Goal: Check status: Check status

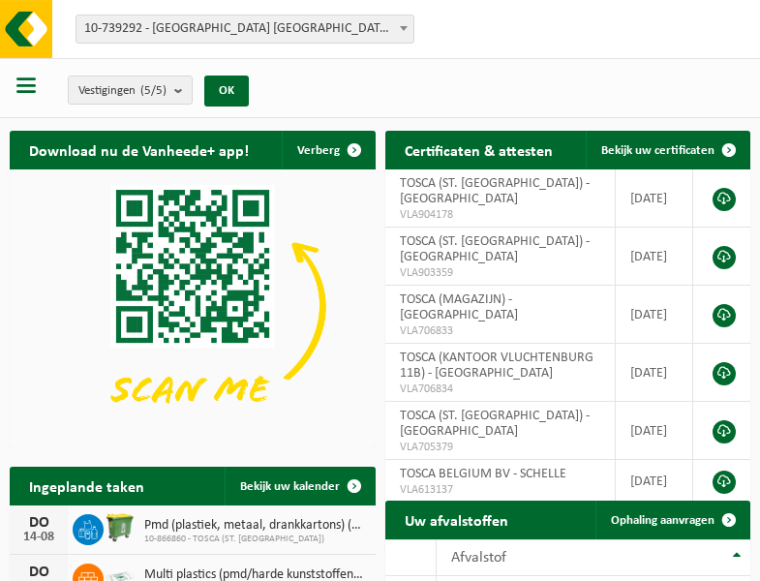
click at [404, 28] on b at bounding box center [404, 28] width 8 height 5
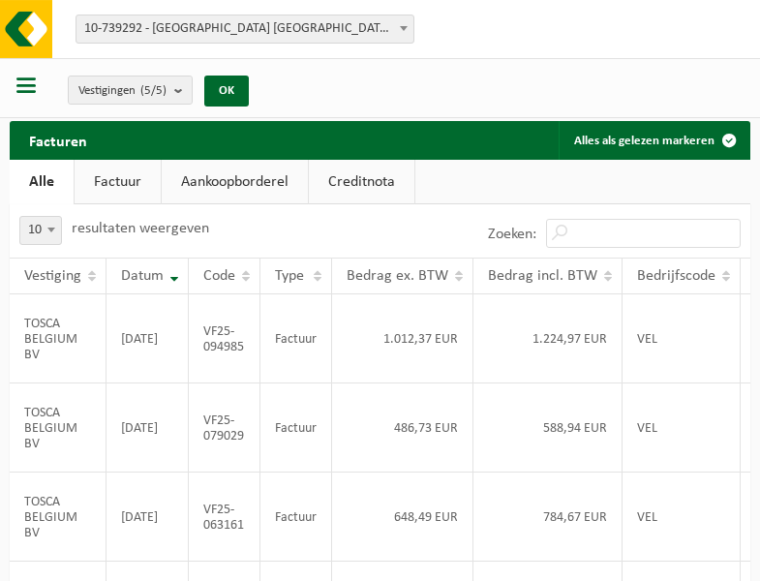
click at [404, 28] on b at bounding box center [404, 28] width 8 height 5
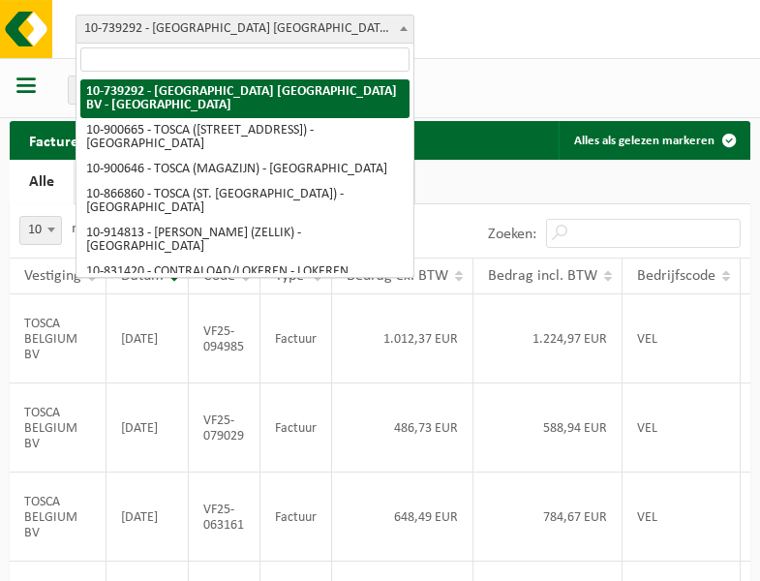
select select "119212"
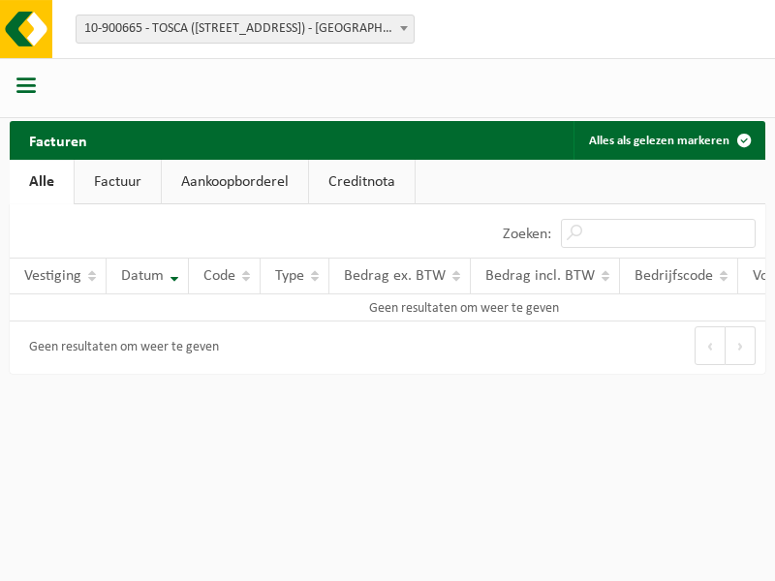
click at [404, 28] on b at bounding box center [404, 28] width 8 height 5
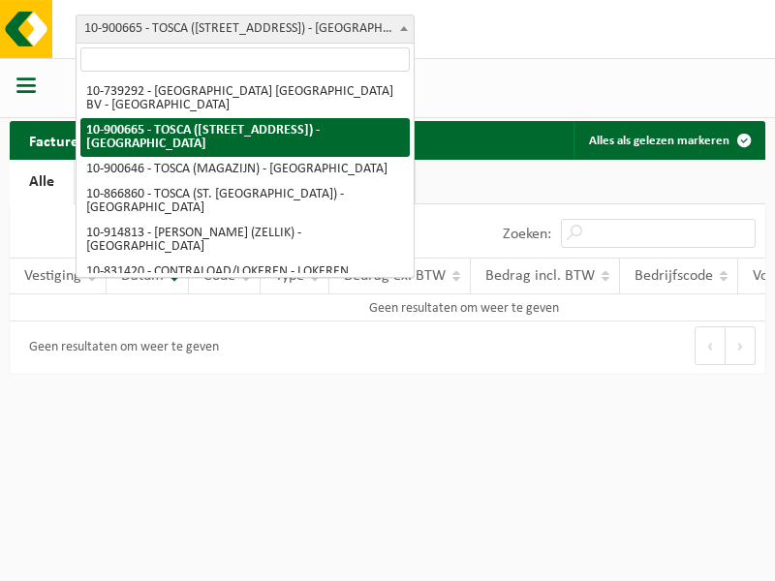
select select "119209"
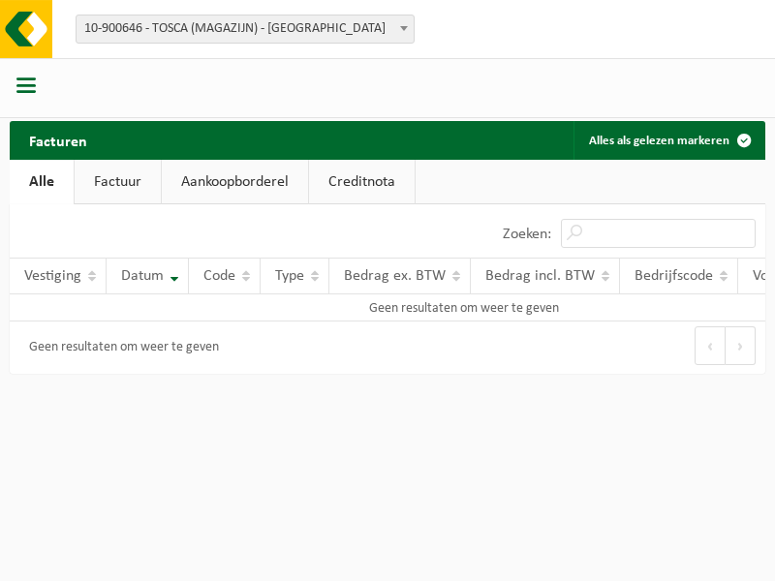
click at [404, 28] on b at bounding box center [404, 28] width 8 height 5
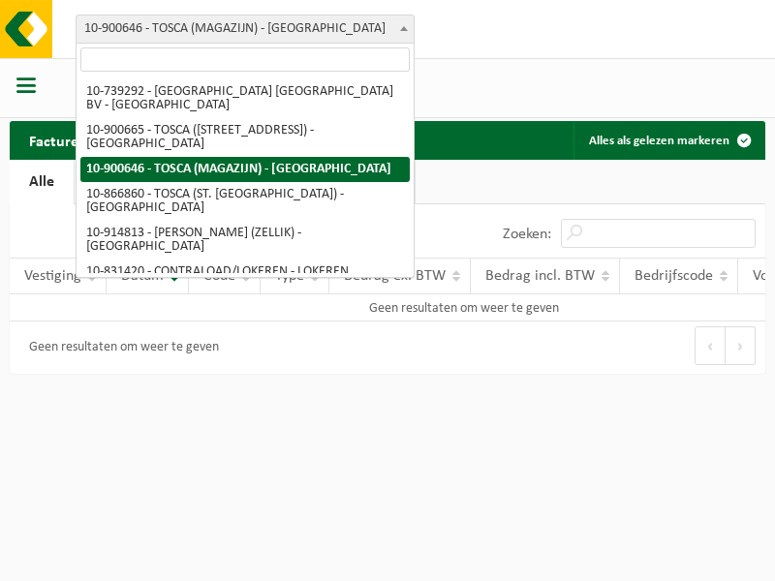
select select "103057"
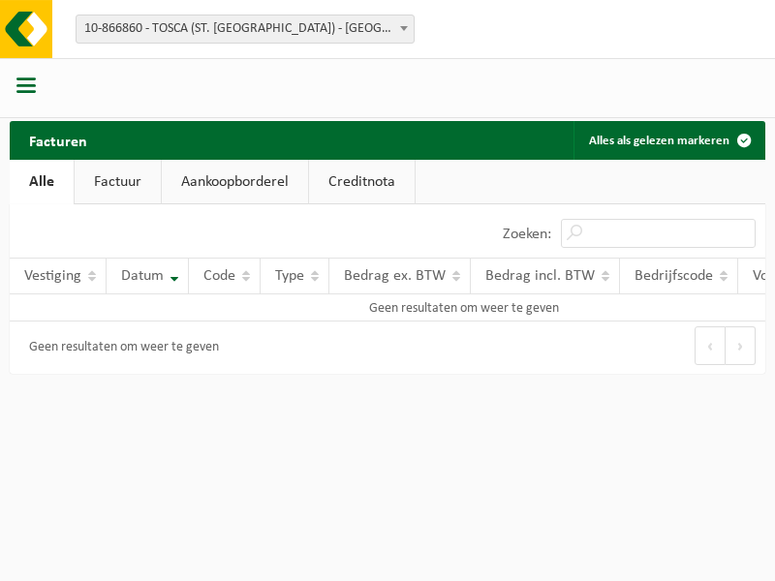
click at [404, 28] on b at bounding box center [404, 28] width 8 height 5
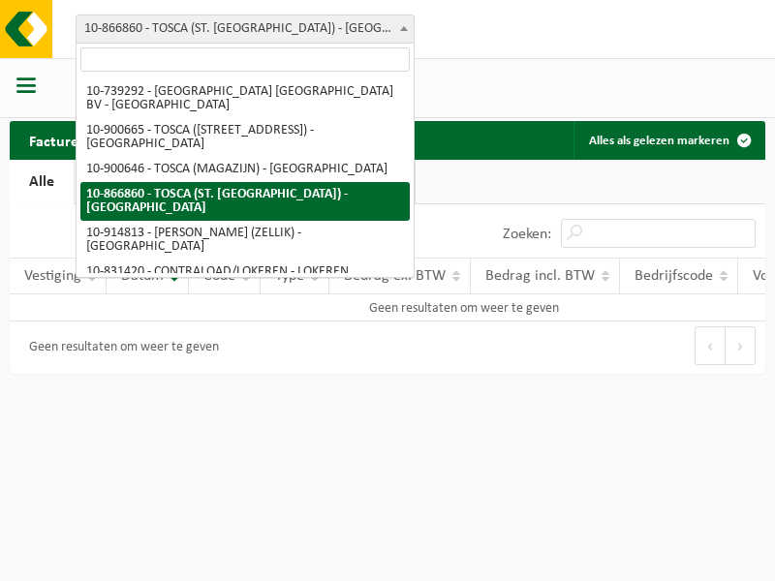
select select "126716"
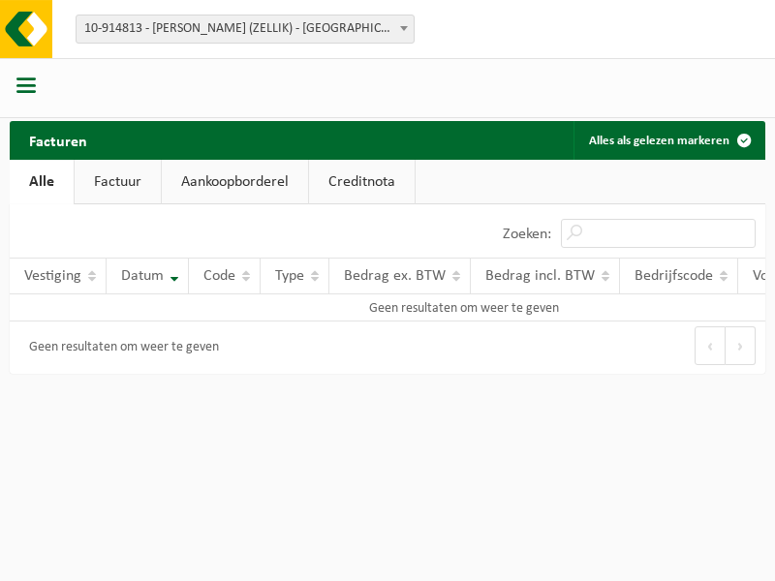
click at [404, 28] on b at bounding box center [404, 28] width 8 height 5
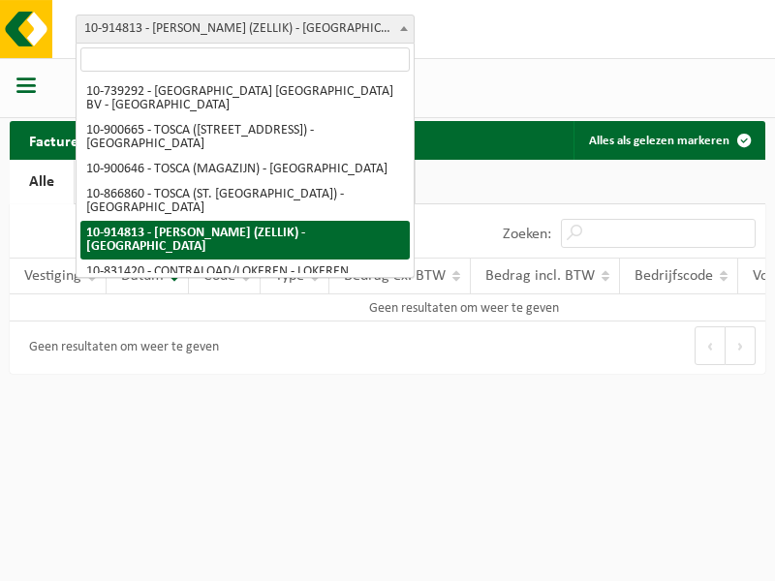
select select "88625"
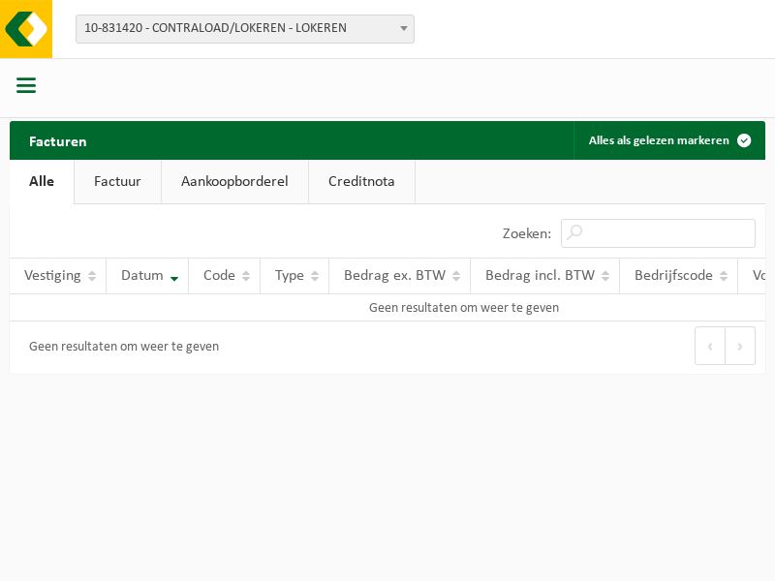
click at [404, 28] on b at bounding box center [404, 28] width 8 height 5
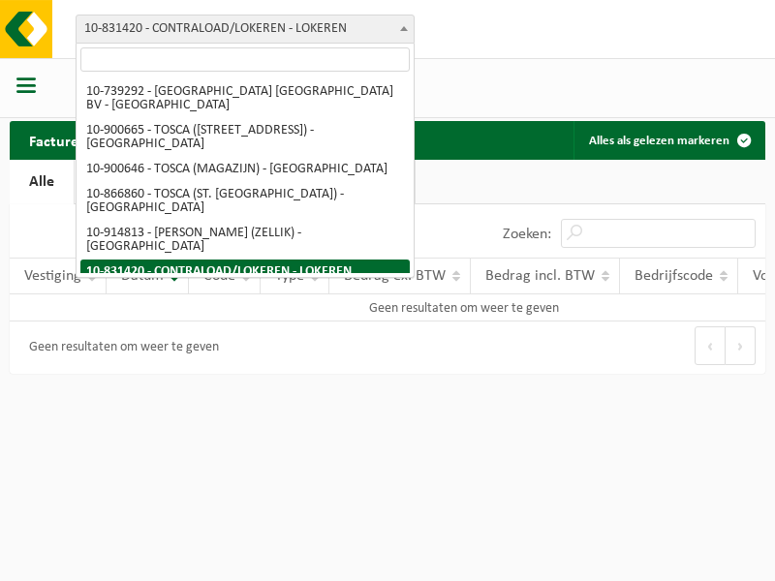
select select "99558"
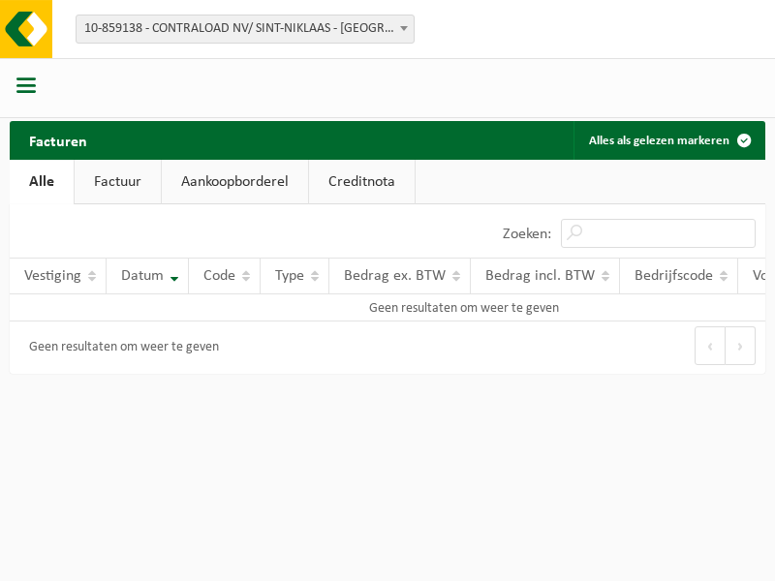
click at [404, 28] on b at bounding box center [404, 28] width 8 height 5
